Goal: Task Accomplishment & Management: Manage account settings

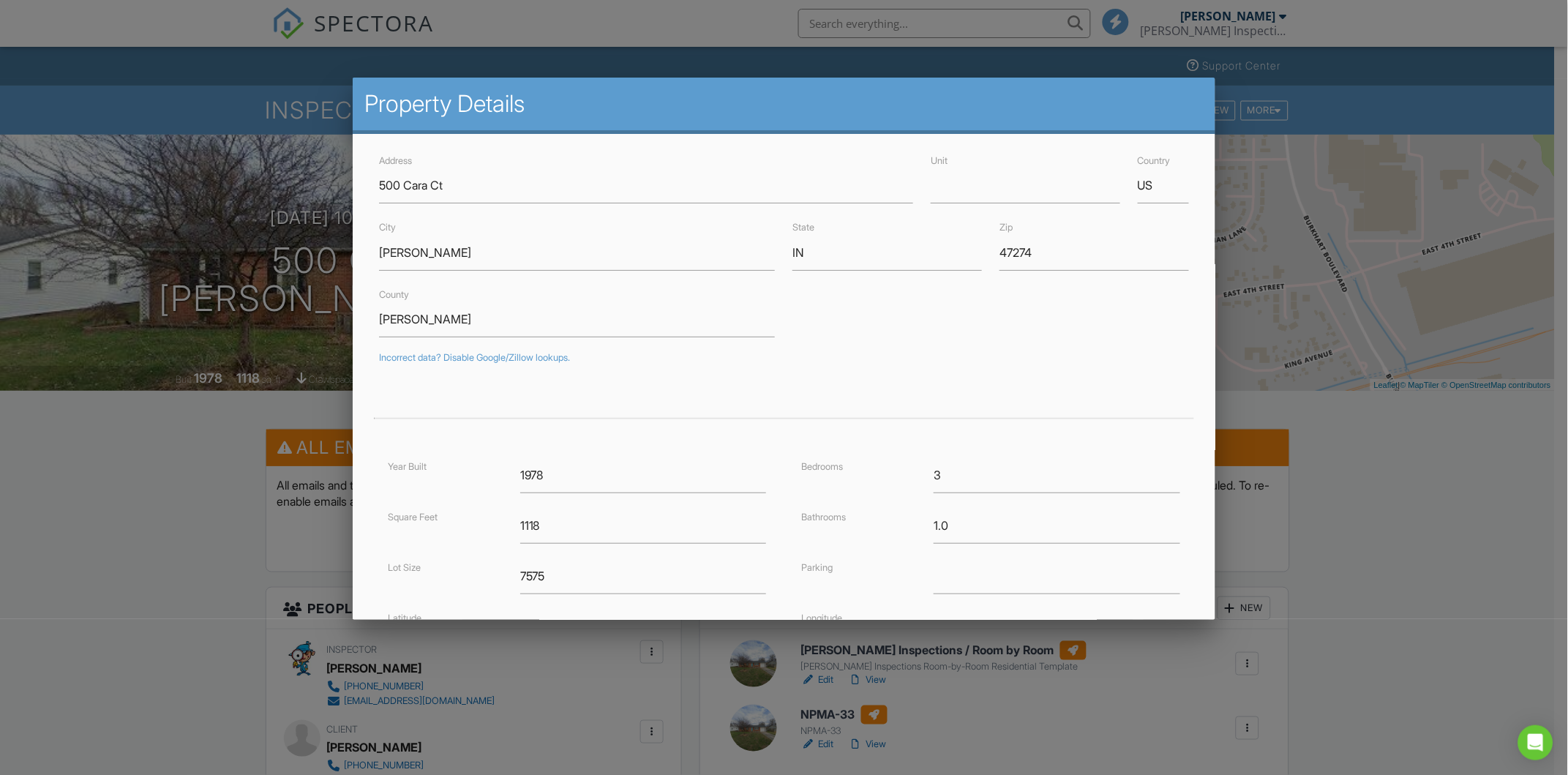
click at [1424, 546] on div at bounding box center [784, 412] width 1568 height 970
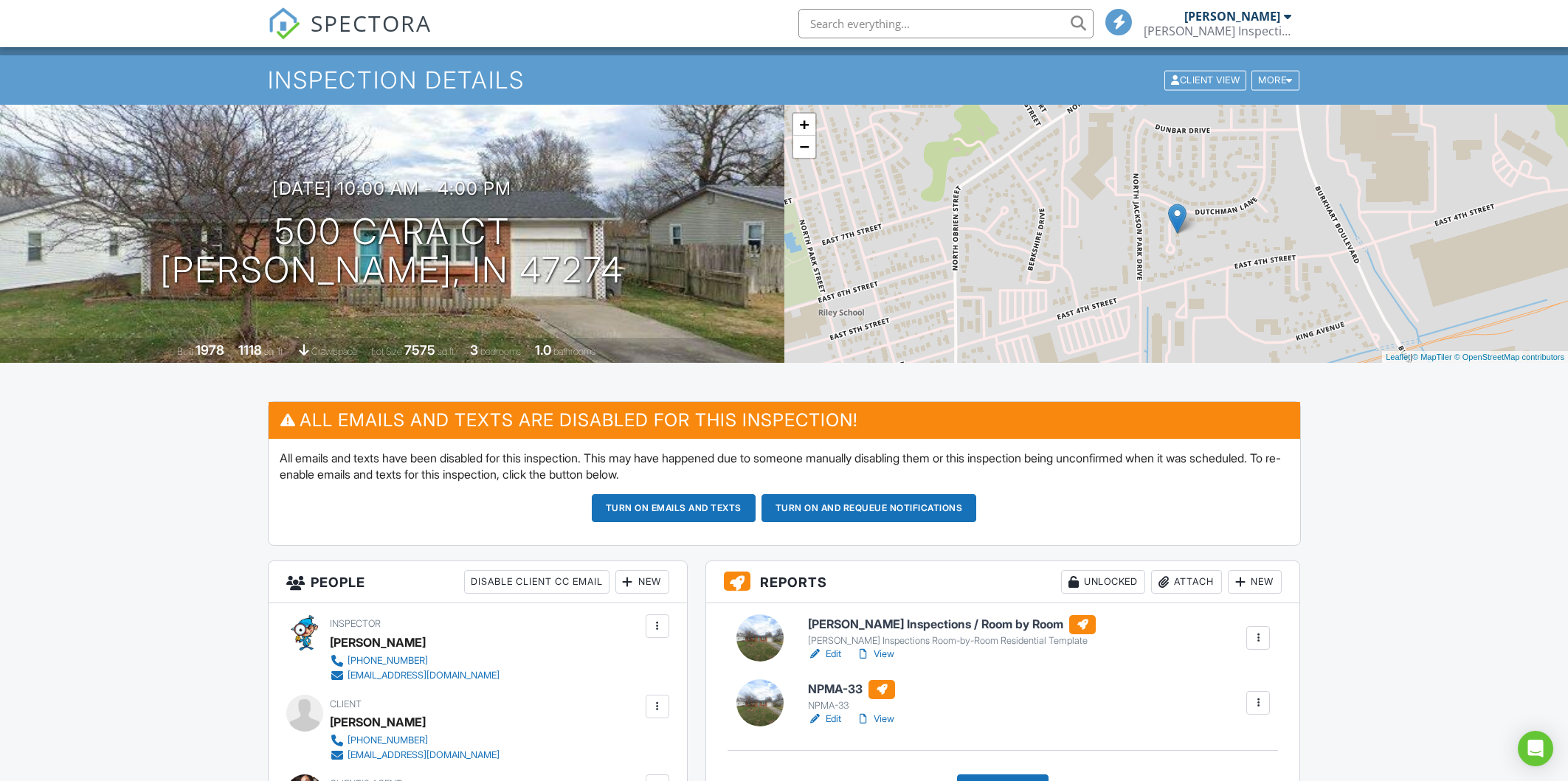
scroll to position [368, 0]
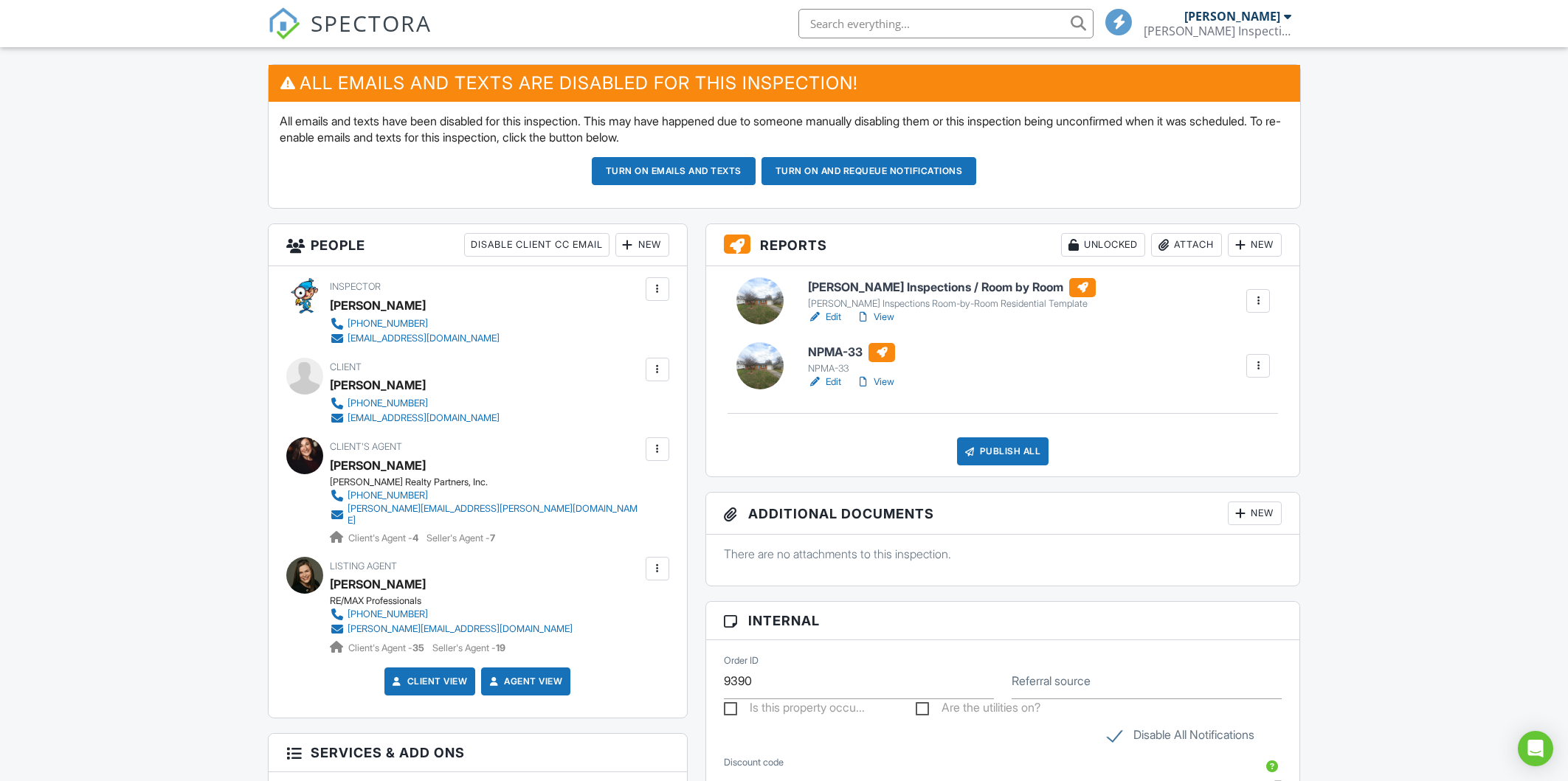
click at [831, 312] on link "Edit" at bounding box center [824, 317] width 33 height 15
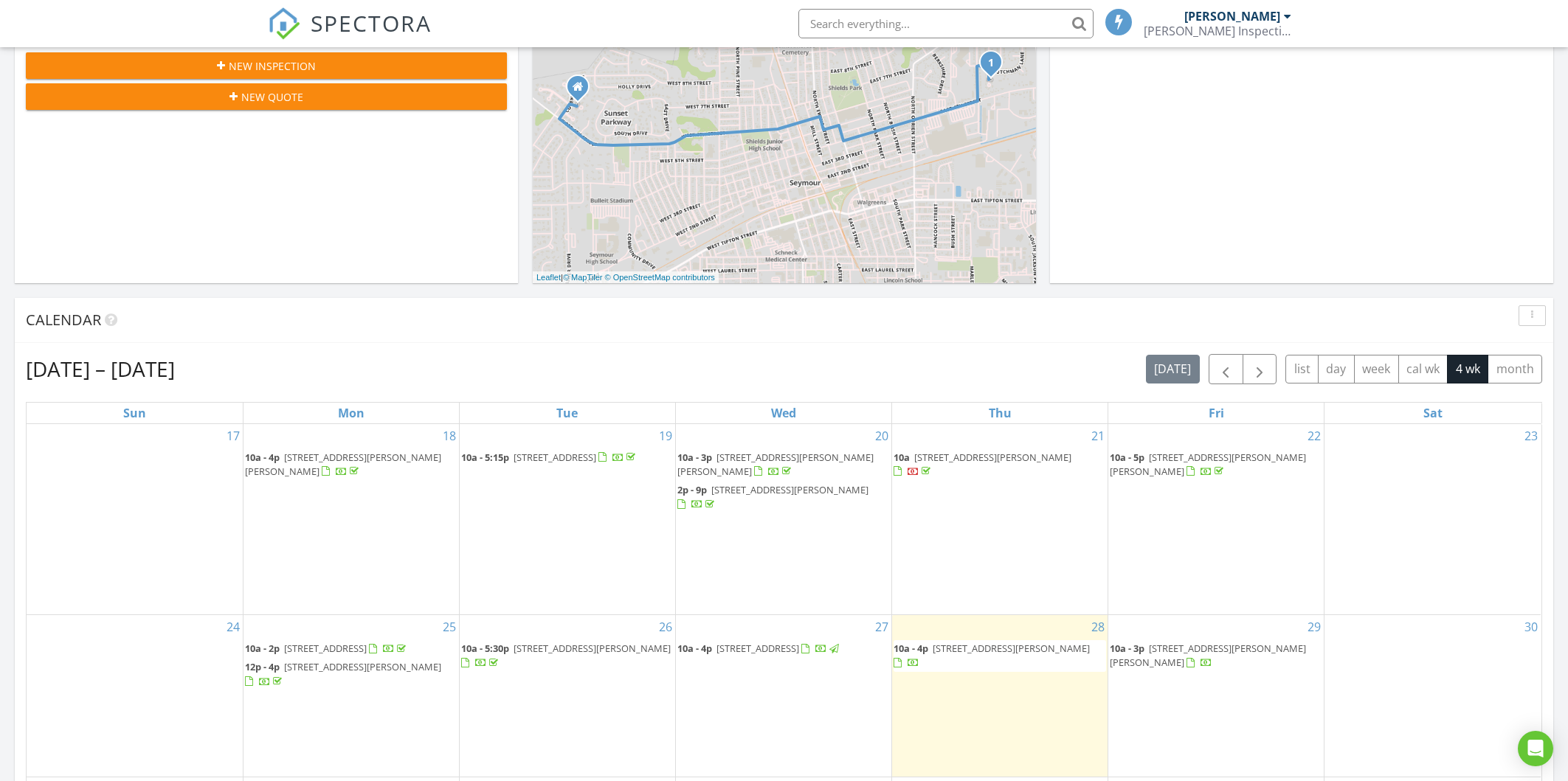
scroll to position [461, 0]
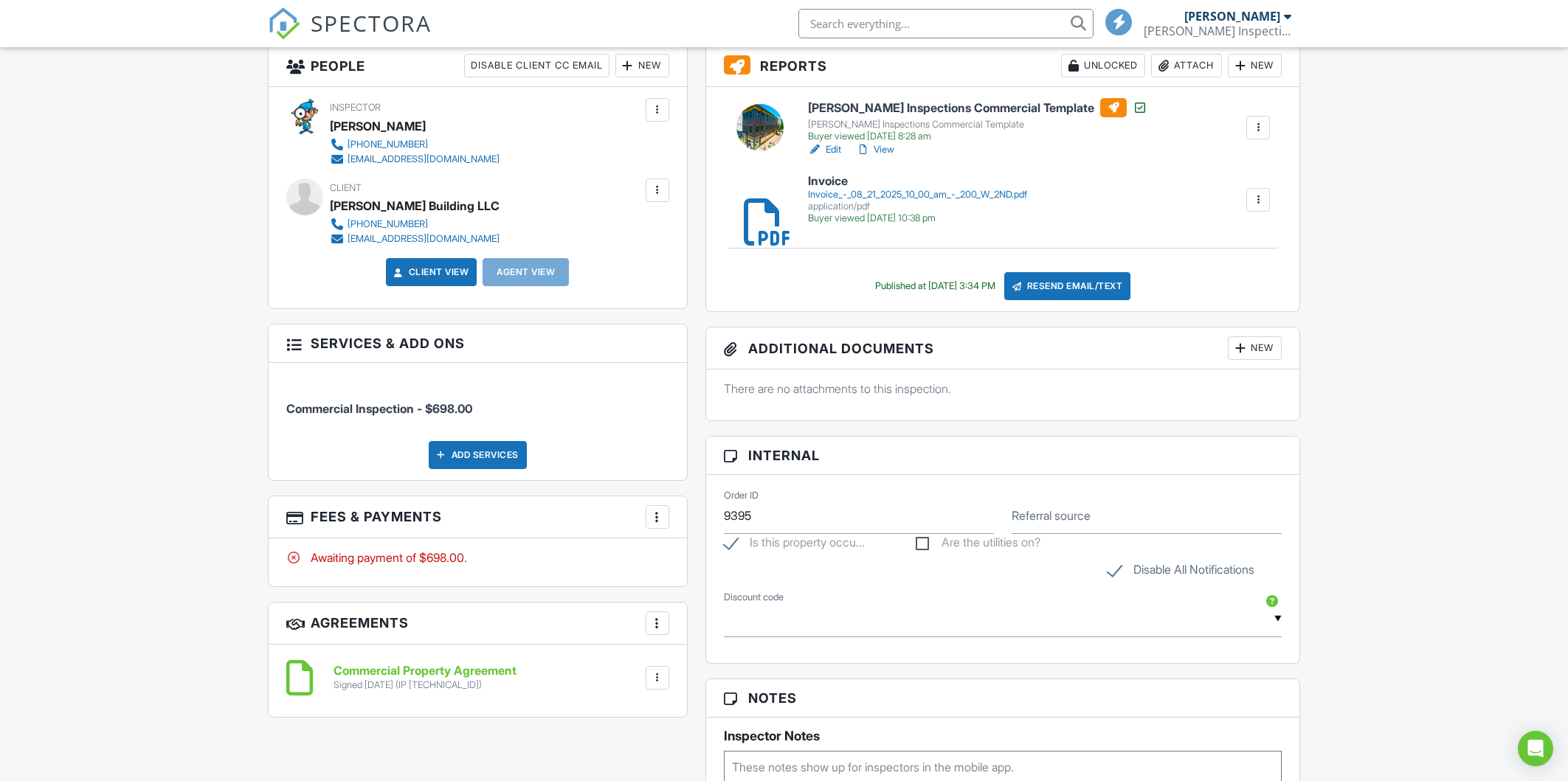
scroll to position [543, 0]
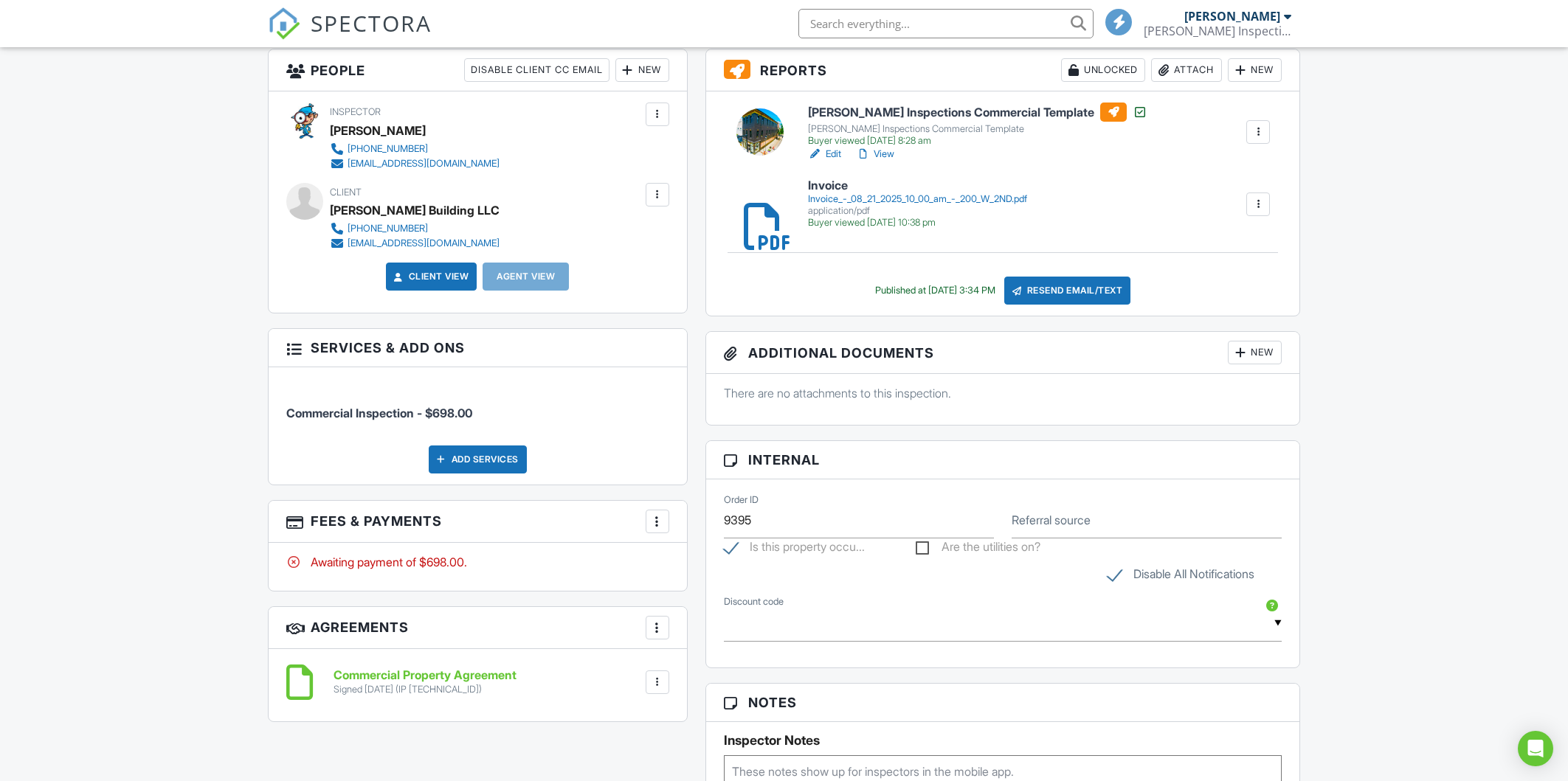
click at [661, 527] on div at bounding box center [657, 521] width 15 height 15
click at [704, 677] on div "Paid In Full" at bounding box center [731, 677] width 142 height 18
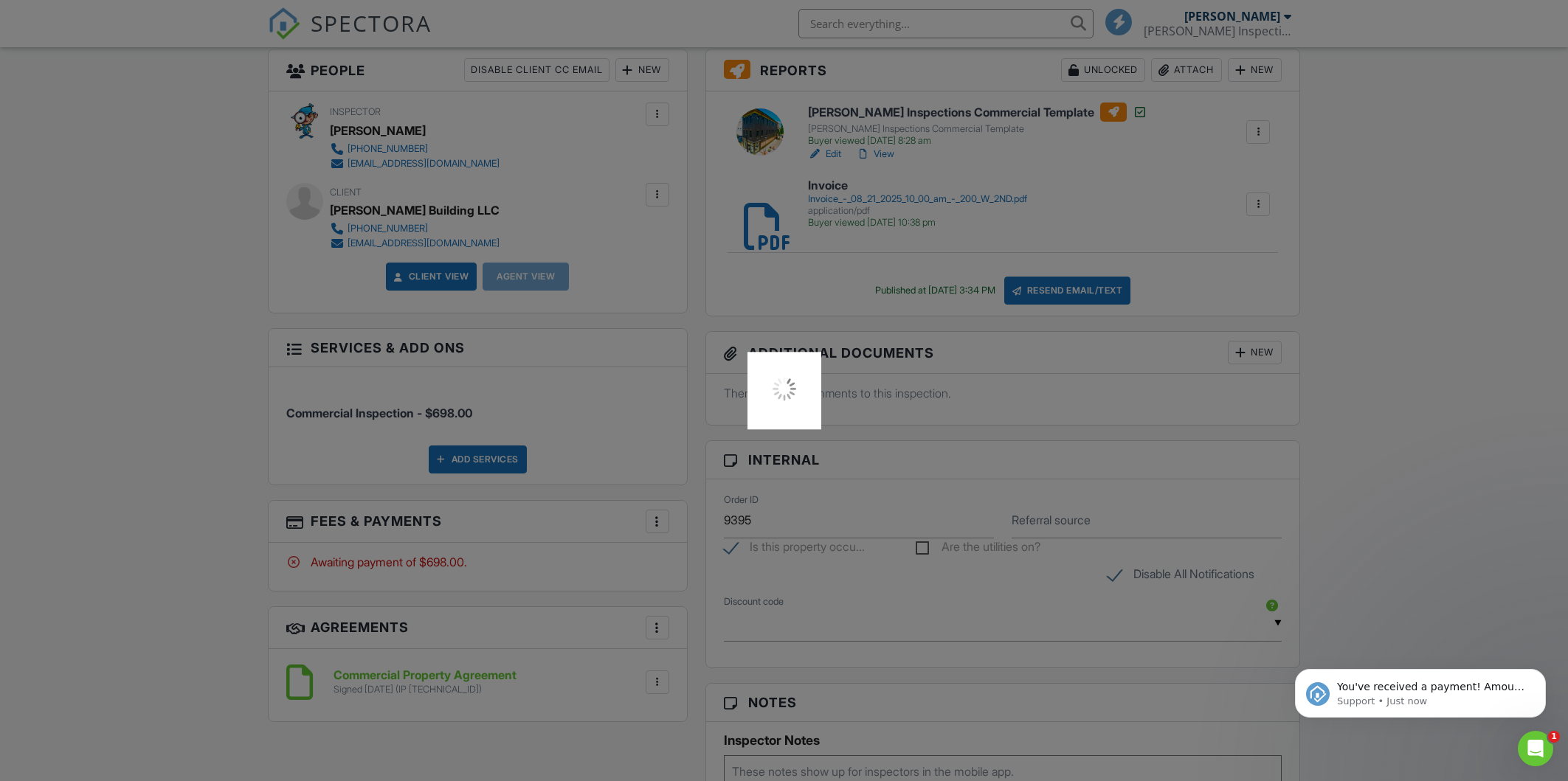
scroll to position [0, 0]
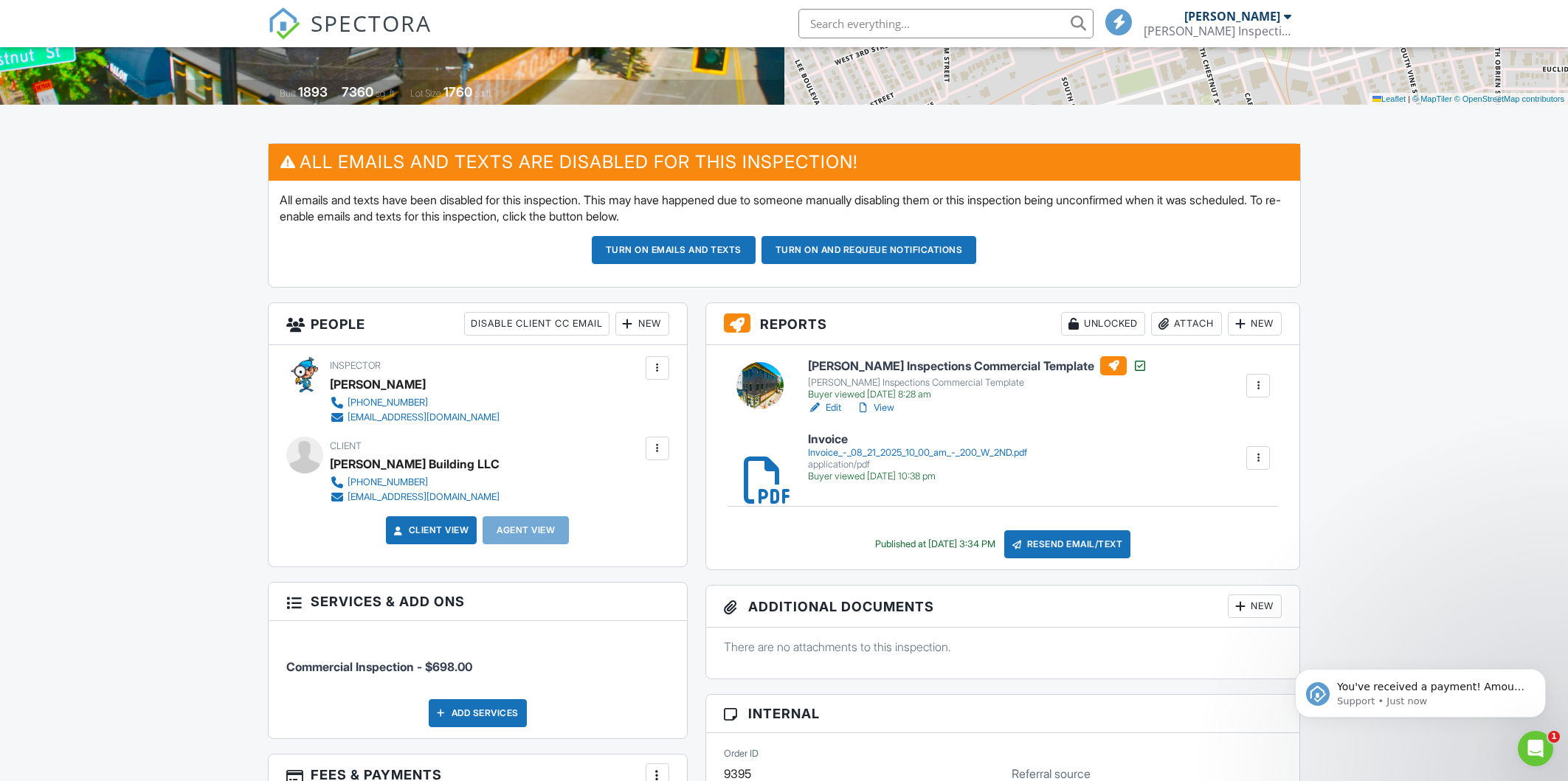
click at [1261, 381] on div at bounding box center [1257, 385] width 15 height 15
click at [1181, 497] on link "View Log" at bounding box center [1203, 494] width 120 height 16
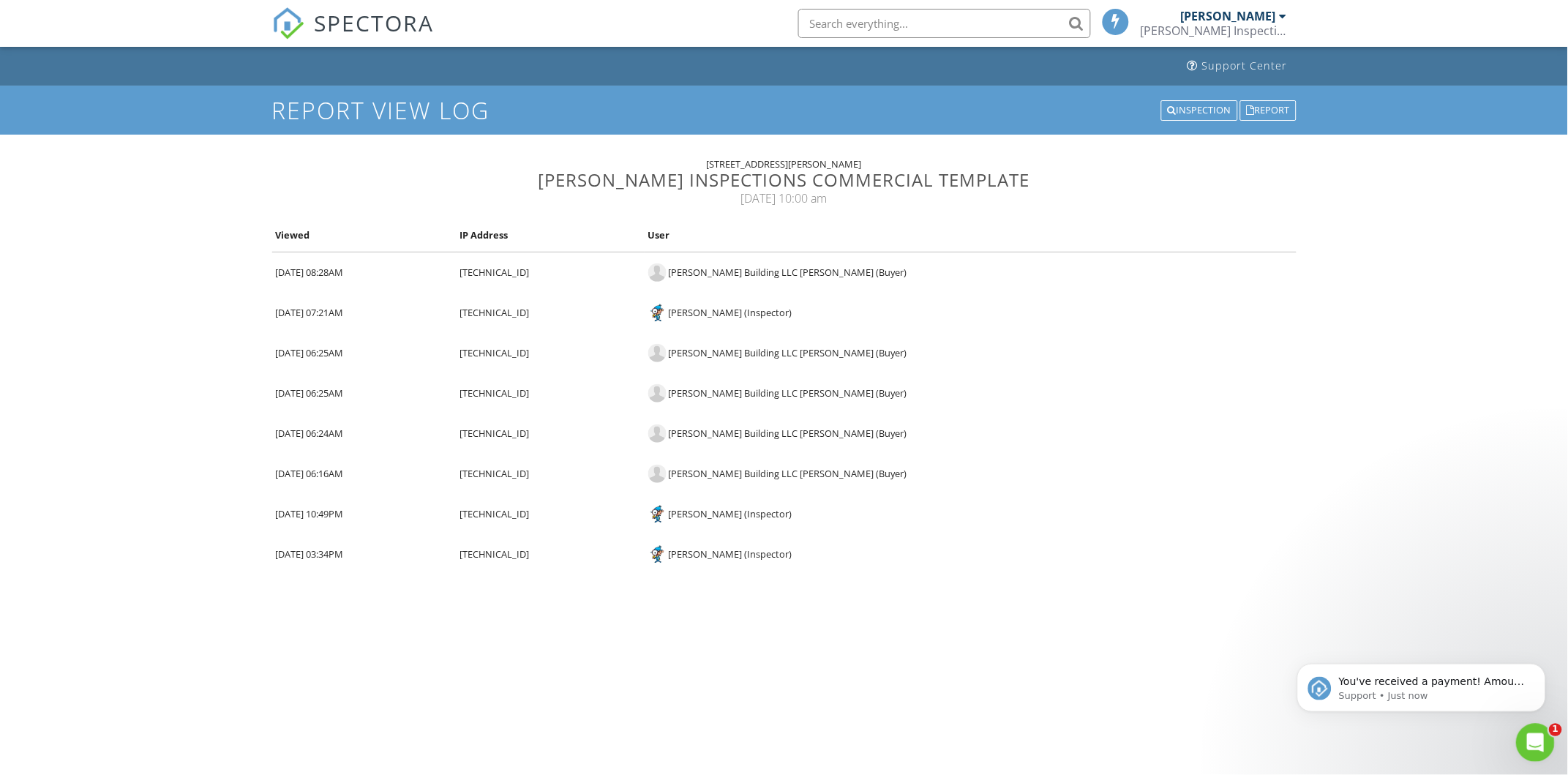
click at [1546, 734] on div "Open Intercom Messenger" at bounding box center [1533, 741] width 49 height 49
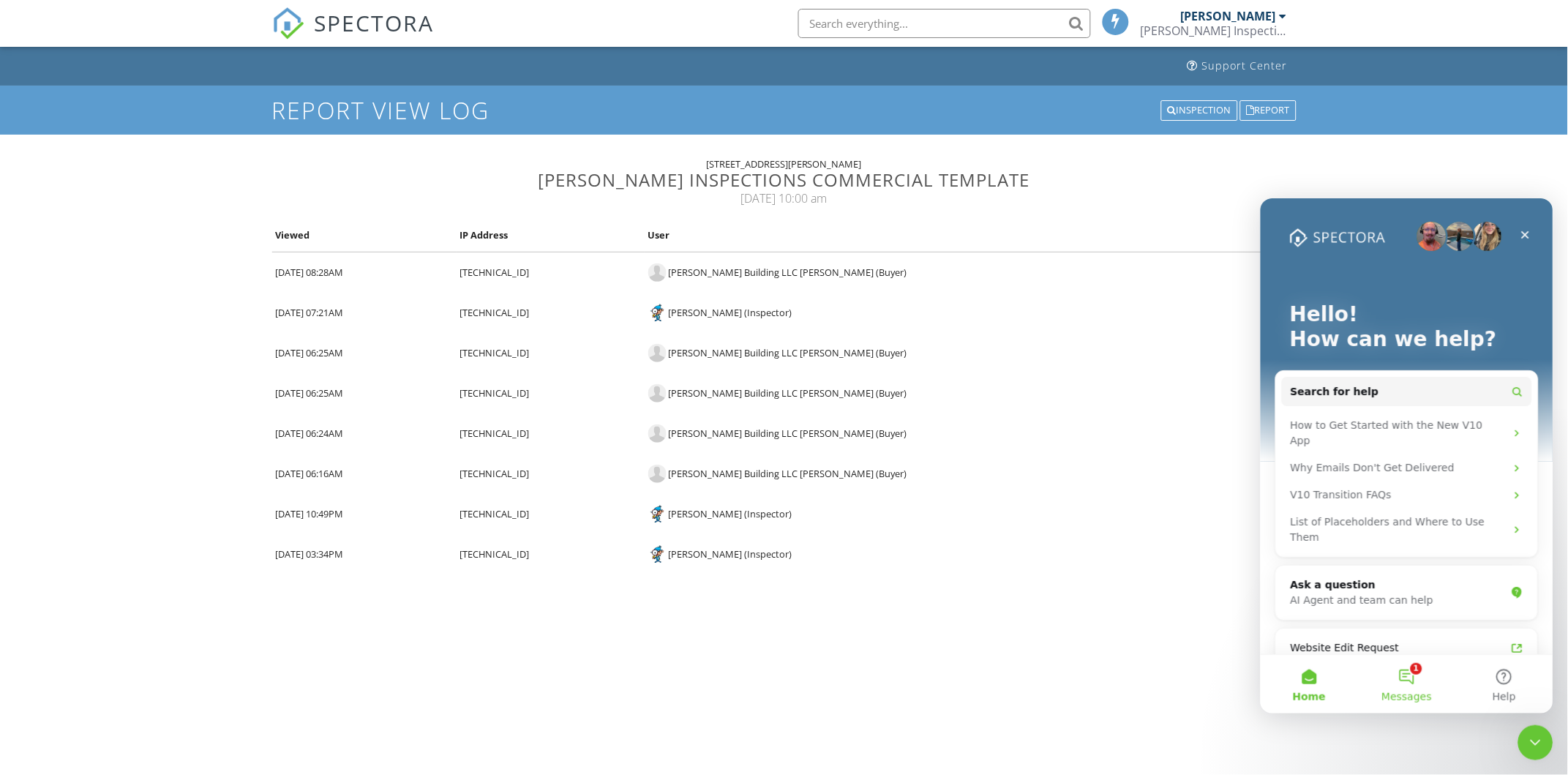
click at [1427, 668] on button "1 Messages" at bounding box center [1406, 683] width 97 height 59
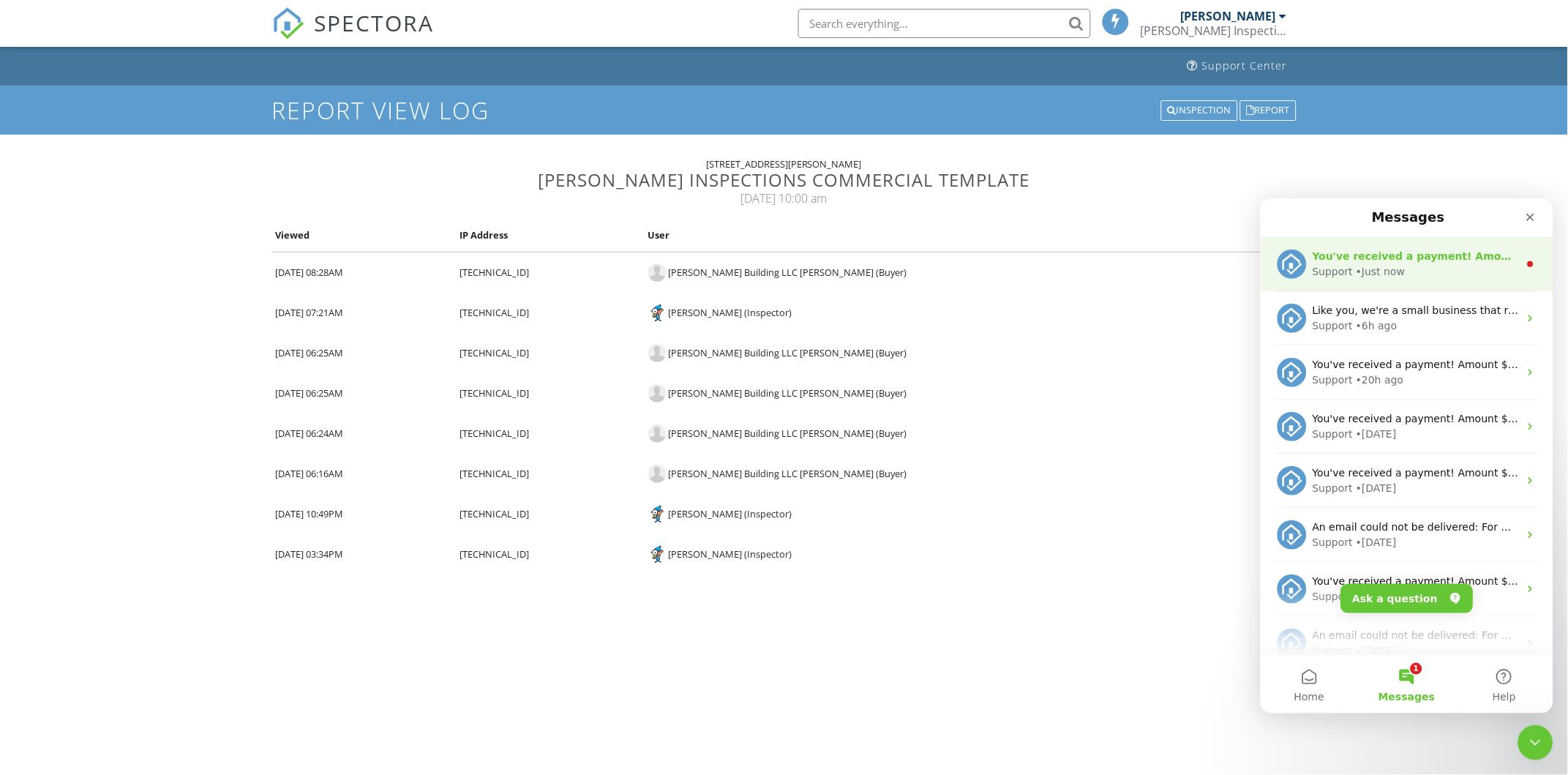
click at [1421, 274] on div "Support • Just now" at bounding box center [1415, 271] width 207 height 15
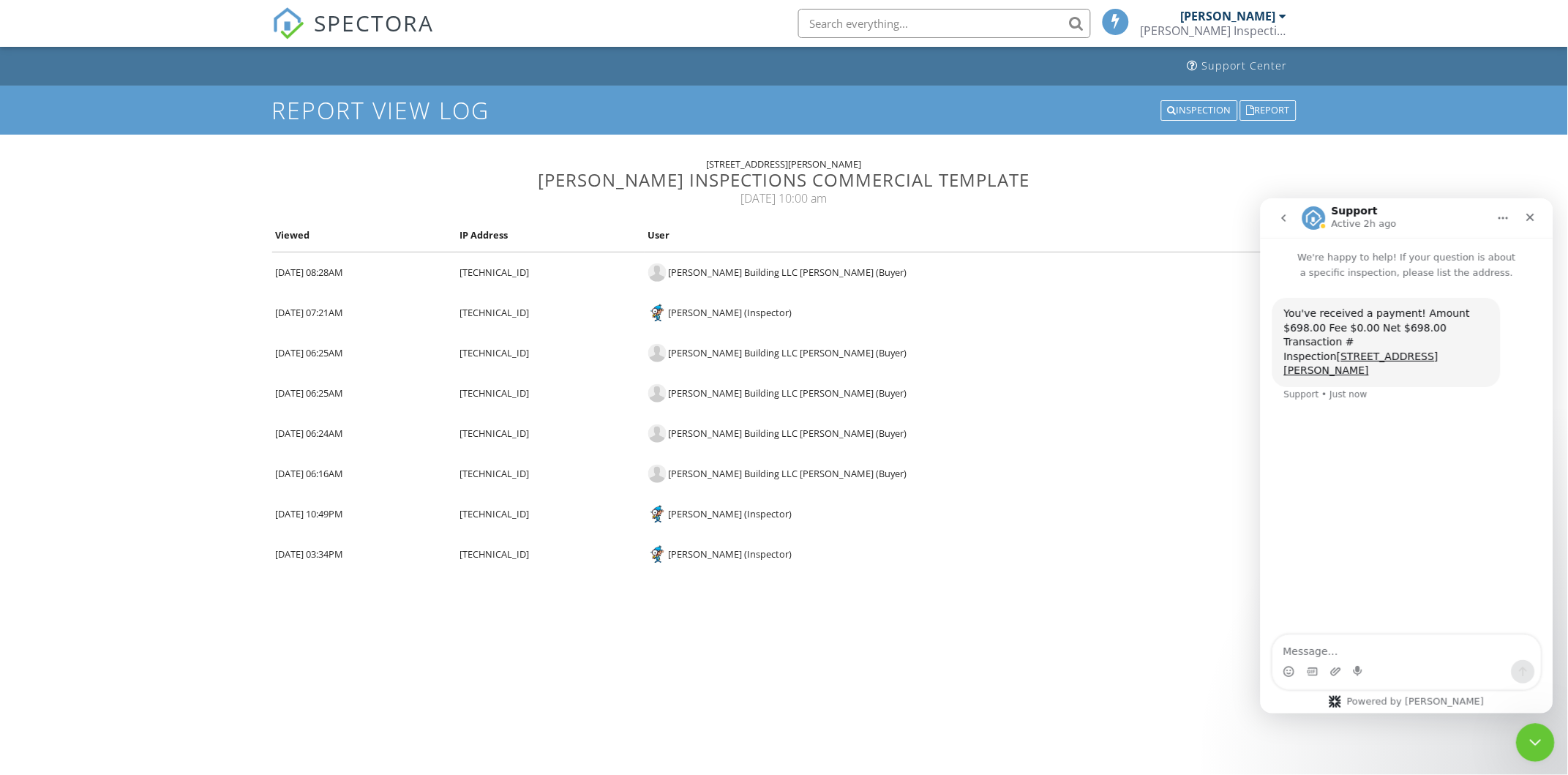
click at [1527, 748] on icon "Close Intercom Messenger" at bounding box center [1532, 741] width 17 height 17
